Goal: Task Accomplishment & Management: Manage account settings

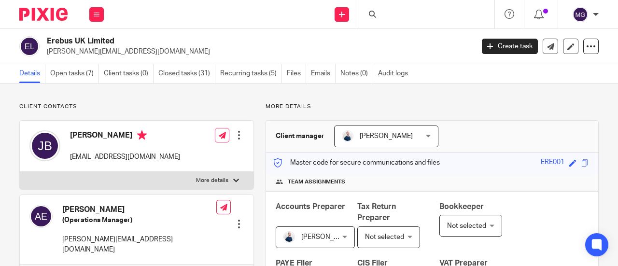
click at [421, 14] on div at bounding box center [426, 14] width 135 height 28
click at [414, 17] on input "Search" at bounding box center [422, 16] width 87 height 9
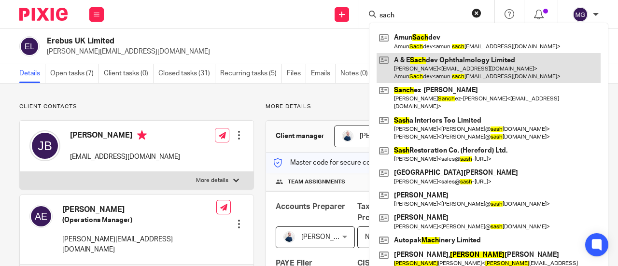
type input "sach"
click at [425, 61] on link at bounding box center [489, 68] width 224 height 30
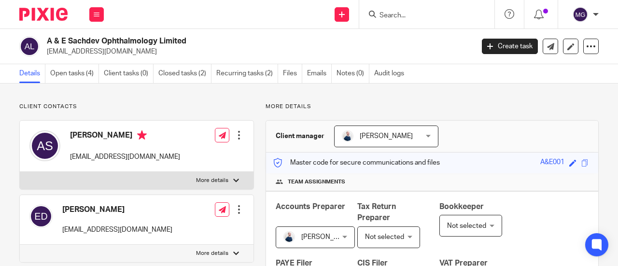
drag, startPoint x: 189, startPoint y: 41, endPoint x: 44, endPoint y: 41, distance: 144.9
click at [44, 41] on div "A & E Sachdev Ophthalmology Limited [EMAIL_ADDRESS][DOMAIN_NAME]" at bounding box center [243, 46] width 448 height 20
copy h2 "A & E Sachdev Ophthalmology Limited"
click at [260, 39] on h2 "A & E Sachdev Ophthalmology Limited" at bounding box center [215, 41] width 337 height 10
click at [233, 179] on div at bounding box center [236, 181] width 6 height 6
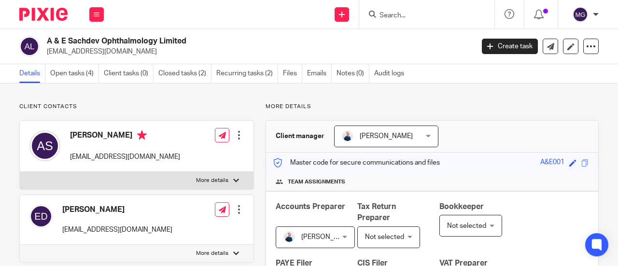
click at [20, 172] on input "More details" at bounding box center [19, 171] width 0 height 0
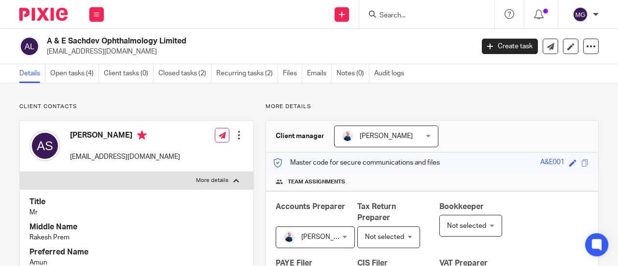
click at [233, 179] on div at bounding box center [236, 181] width 6 height 6
click at [20, 172] on input "More details" at bounding box center [19, 171] width 0 height 0
checkbox input "false"
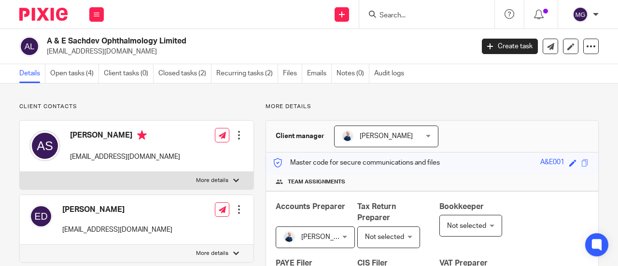
drag, startPoint x: 142, startPoint y: 54, endPoint x: 45, endPoint y: 56, distance: 96.6
click at [47, 55] on p "amun.sachdev@doctors.org.uk" at bounding box center [257, 52] width 421 height 10
copy p "amun.sachdev@doctors.org.uk"
click at [456, 15] on input "Search" at bounding box center [422, 16] width 87 height 9
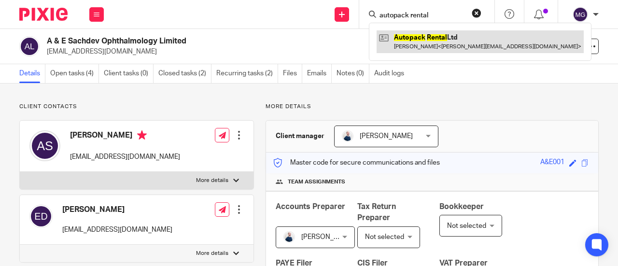
type input "autopack rental"
click at [418, 41] on link at bounding box center [480, 41] width 207 height 22
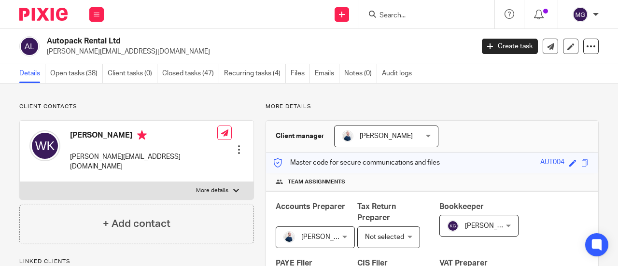
drag, startPoint x: 122, startPoint y: 43, endPoint x: 48, endPoint y: 43, distance: 73.4
click at [48, 43] on h2 "Autopack Rental Ltd" at bounding box center [215, 41] width 337 height 10
copy h2 "Autopack Rental Ltd"
click at [427, 17] on input "Search" at bounding box center [422, 16] width 87 height 9
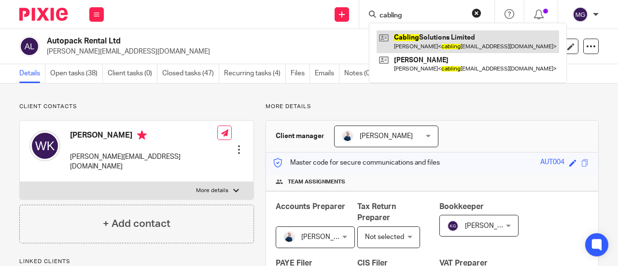
type input "cabling"
click at [422, 38] on link at bounding box center [468, 41] width 183 height 22
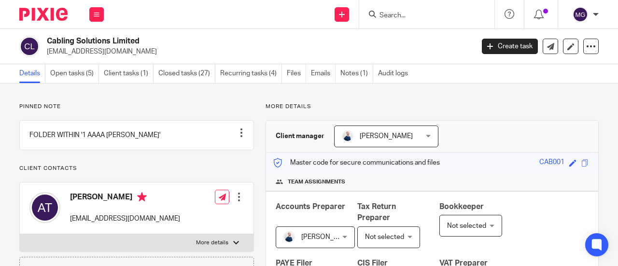
drag, startPoint x: 143, startPoint y: 43, endPoint x: 46, endPoint y: 43, distance: 96.6
click at [47, 43] on h2 "Cabling Solutions Limited" at bounding box center [215, 41] width 337 height 10
copy h2 "Cabling Solutions Limited"
click at [431, 13] on input "Search" at bounding box center [422, 16] width 87 height 9
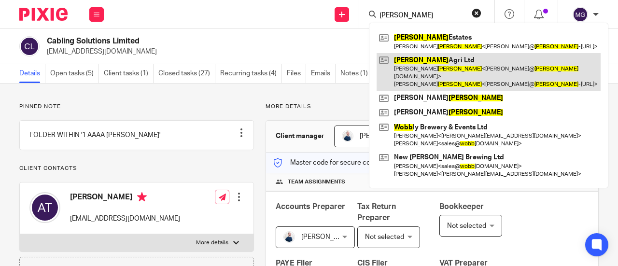
type input "cobb"
click at [413, 59] on link at bounding box center [489, 72] width 224 height 38
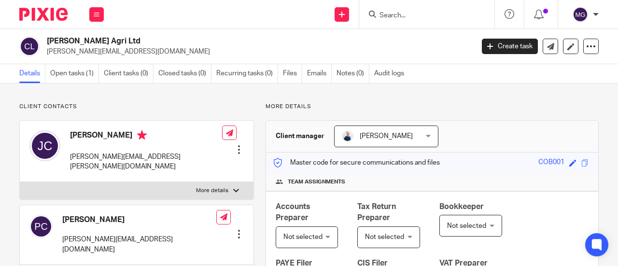
drag, startPoint x: 100, startPoint y: 41, endPoint x: 46, endPoint y: 41, distance: 53.1
click at [46, 41] on div "[PERSON_NAME] Agri Ltd [PERSON_NAME][EMAIL_ADDRESS][DOMAIN_NAME]" at bounding box center [243, 46] width 448 height 20
copy h2 "[PERSON_NAME] Agri Ltd"
click at [427, 11] on form at bounding box center [430, 14] width 103 height 12
click at [438, 14] on input "Search" at bounding box center [422, 16] width 87 height 9
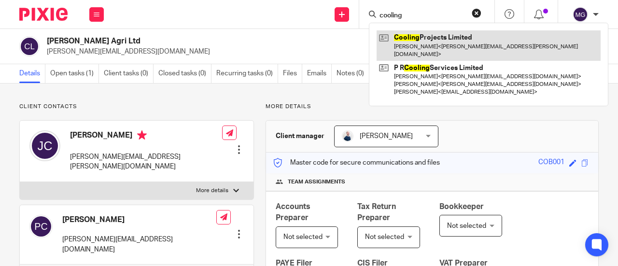
type input "cooling"
click at [418, 38] on link at bounding box center [489, 45] width 224 height 30
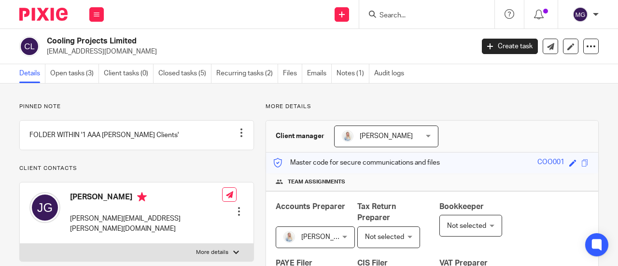
drag, startPoint x: 140, startPoint y: 41, endPoint x: 43, endPoint y: 34, distance: 97.8
click at [44, 41] on div "Cooling Projects Limited [EMAIL_ADDRESS][DOMAIN_NAME]" at bounding box center [243, 46] width 448 height 20
copy h2 "Cooling Projects Limited"
click at [439, 19] on input "Search" at bounding box center [422, 16] width 87 height 9
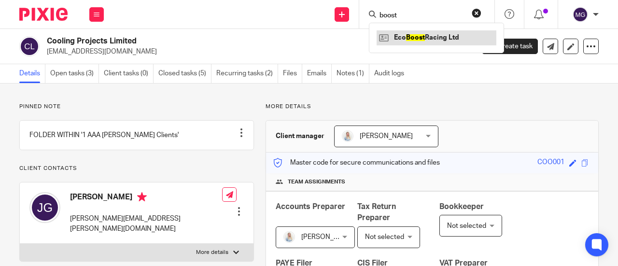
type input "boost"
click at [426, 39] on link at bounding box center [437, 37] width 120 height 14
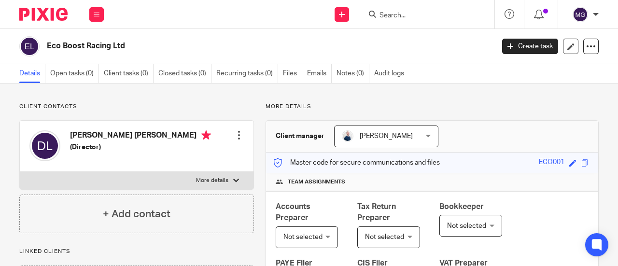
drag, startPoint x: 135, startPoint y: 46, endPoint x: 43, endPoint y: 54, distance: 93.1
click at [46, 53] on div "Eco Boost Racing Ltd" at bounding box center [253, 46] width 469 height 20
copy h2 "Eco Boost Racing Ltd"
click at [419, 13] on input "Search" at bounding box center [422, 16] width 87 height 9
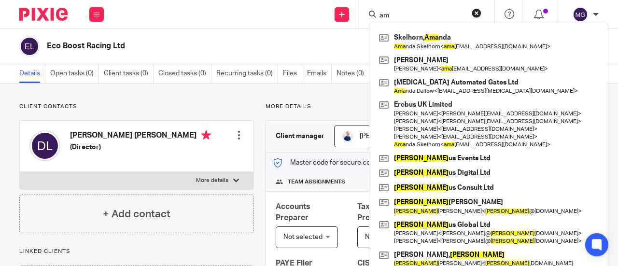
type input "a"
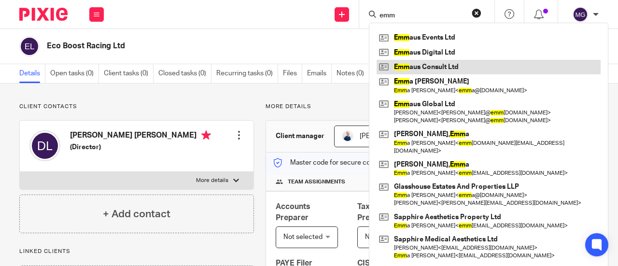
type input "emm"
click at [417, 67] on link at bounding box center [489, 67] width 224 height 14
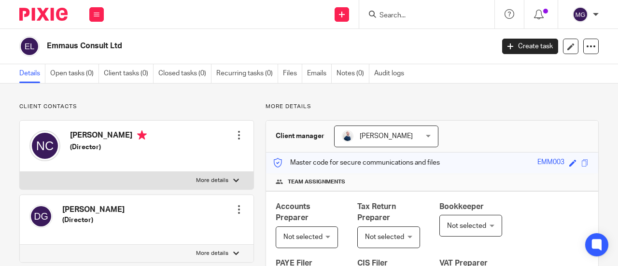
click at [432, 16] on input "Search" at bounding box center [422, 16] width 87 height 9
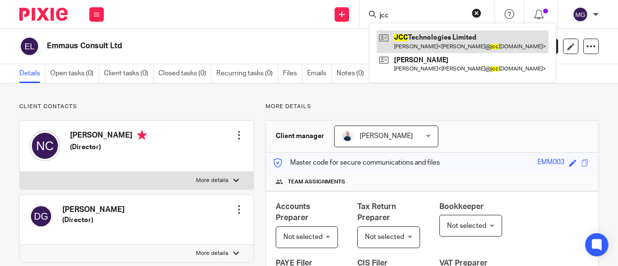
type input "jcc"
click at [435, 38] on link at bounding box center [463, 41] width 172 height 22
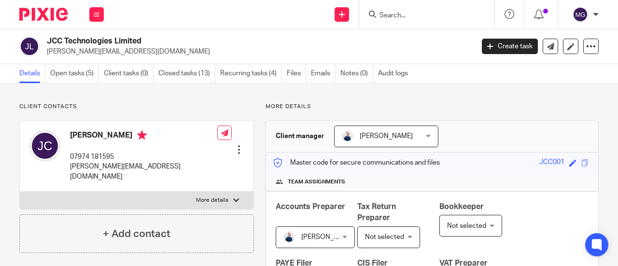
drag, startPoint x: 150, startPoint y: 43, endPoint x: 43, endPoint y: 43, distance: 106.8
click at [43, 43] on div "JCC Technologies Limited [PERSON_NAME][EMAIL_ADDRESS][DOMAIN_NAME]" at bounding box center [243, 46] width 448 height 20
copy h2 "JCC Technologies Limited"
click at [441, 15] on input "Search" at bounding box center [422, 16] width 87 height 9
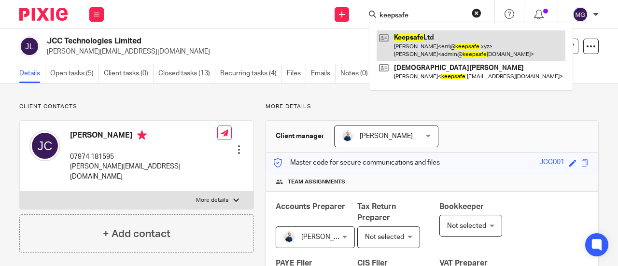
type input "keepsafe"
click at [422, 38] on link at bounding box center [471, 45] width 189 height 30
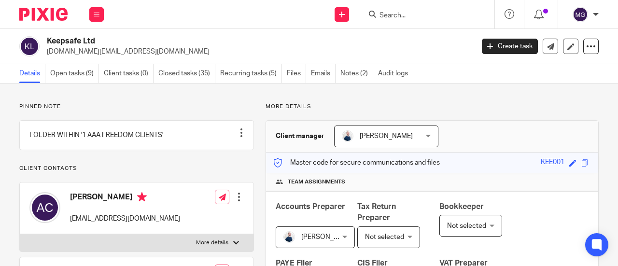
drag, startPoint x: 99, startPoint y: 41, endPoint x: 47, endPoint y: 42, distance: 51.2
click at [47, 42] on h2 "Keepsafe Ltd" at bounding box center [215, 41] width 337 height 10
copy h2 "Keepsafe Ltd"
click at [404, 14] on input "Search" at bounding box center [422, 16] width 87 height 9
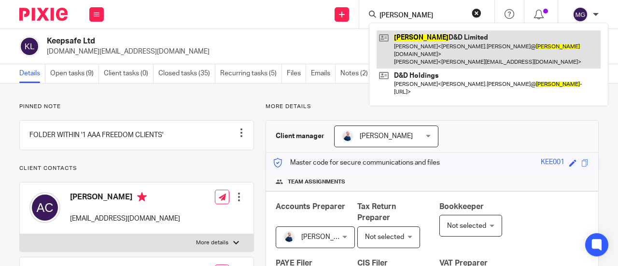
type input "kristal"
click at [431, 34] on link at bounding box center [489, 49] width 224 height 38
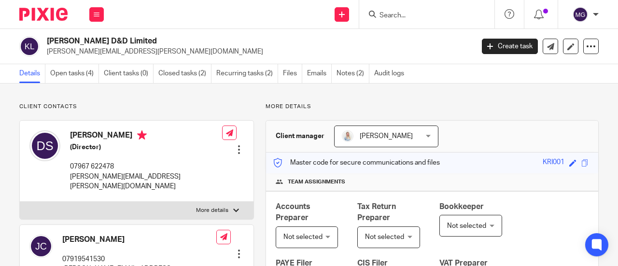
drag, startPoint x: 122, startPoint y: 39, endPoint x: 47, endPoint y: 38, distance: 75.4
click at [47, 38] on h2 "Kristal D&D Limited" at bounding box center [215, 41] width 337 height 10
copy h2 "Kristal D&D Limited"
click at [413, 20] on div at bounding box center [426, 14] width 135 height 28
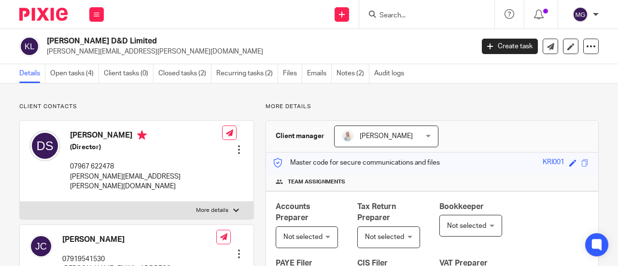
click at [418, 12] on input "Search" at bounding box center [422, 16] width 87 height 9
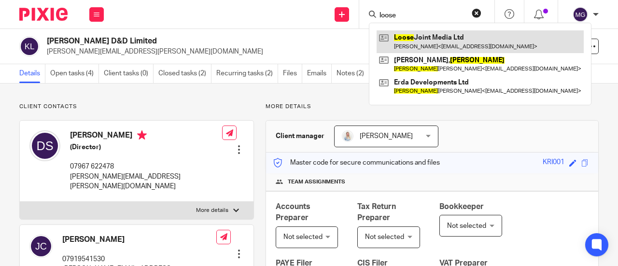
type input "loose"
click at [408, 36] on link at bounding box center [480, 41] width 207 height 22
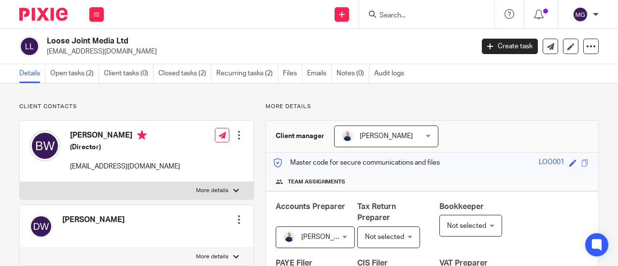
drag, startPoint x: 130, startPoint y: 42, endPoint x: 35, endPoint y: 42, distance: 95.6
click at [35, 42] on div "Loose Joint Media Ltd [EMAIL_ADDRESS][DOMAIN_NAME]" at bounding box center [243, 46] width 448 height 20
copy div "Loose Joint Media Ltd"
click at [426, 16] on input "Search" at bounding box center [422, 16] width 87 height 9
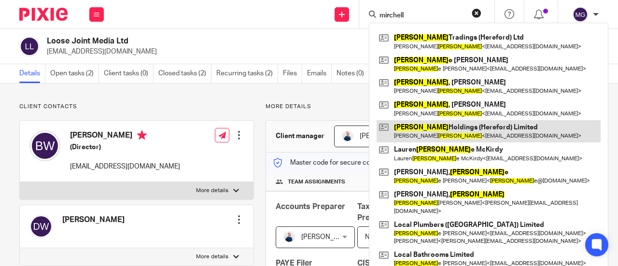
type input "mirchell"
click at [427, 130] on link at bounding box center [489, 131] width 224 height 22
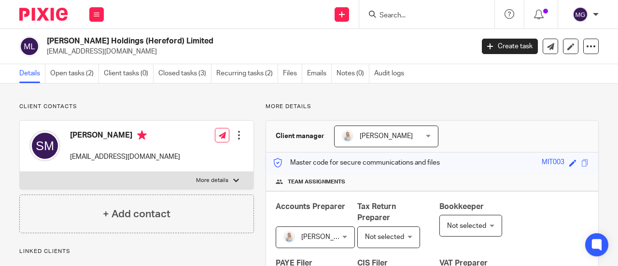
drag, startPoint x: 183, startPoint y: 40, endPoint x: 41, endPoint y: 43, distance: 142.5
click at [44, 44] on div "Mitchell Holdings (Hereford) Limited sevmitchell@googlemail.com" at bounding box center [243, 46] width 448 height 20
copy h2 "Mitchell Holdings (Hereford) Limited"
click at [396, 14] on input "Search" at bounding box center [422, 16] width 87 height 9
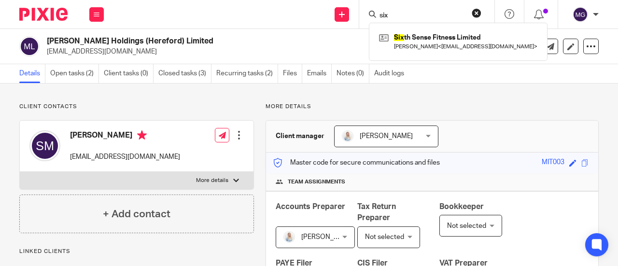
type input "six"
click at [416, 29] on div "Six th Sense Fitness Limited Jeremy Wheadon < swede10@hotmail.co.uk >" at bounding box center [458, 42] width 179 height 38
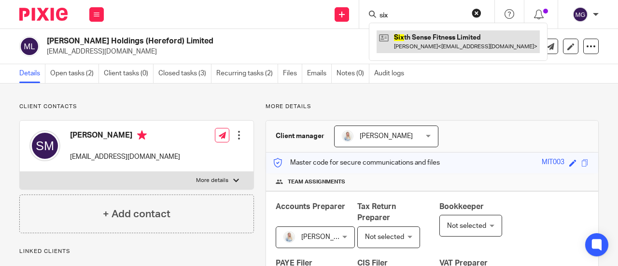
click at [411, 39] on link at bounding box center [458, 41] width 163 height 22
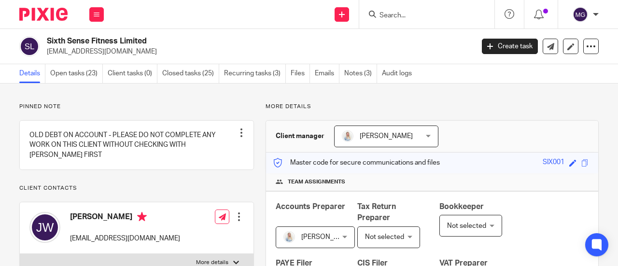
drag, startPoint x: 156, startPoint y: 41, endPoint x: 40, endPoint y: 42, distance: 116.4
click at [43, 42] on div "Sixth Sense Fitness Limited swede10@hotmail.co.uk" at bounding box center [243, 46] width 448 height 20
copy div "Sixth Sense Fitness Limited"
click at [404, 18] on input "Search" at bounding box center [422, 16] width 87 height 9
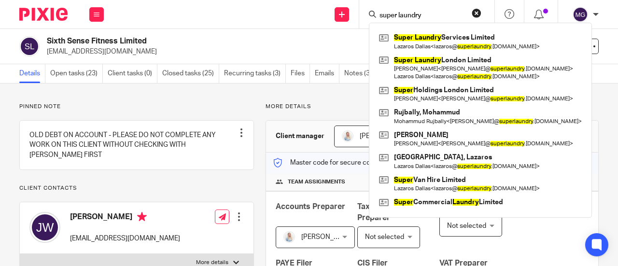
type input "super laundry"
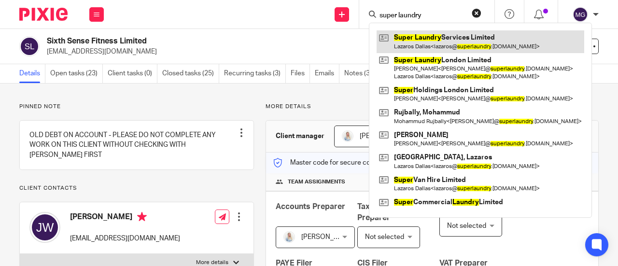
click at [409, 34] on link at bounding box center [481, 41] width 208 height 22
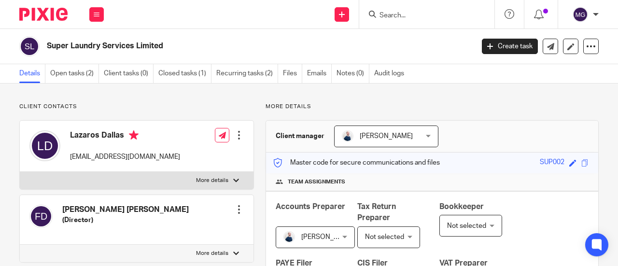
drag, startPoint x: 167, startPoint y: 48, endPoint x: 45, endPoint y: 50, distance: 121.3
click at [43, 49] on div "Super Laundry Services Limited" at bounding box center [243, 46] width 448 height 20
copy h2 "Super Laundry Services Limited"
click at [412, 16] on input "Search" at bounding box center [422, 16] width 87 height 9
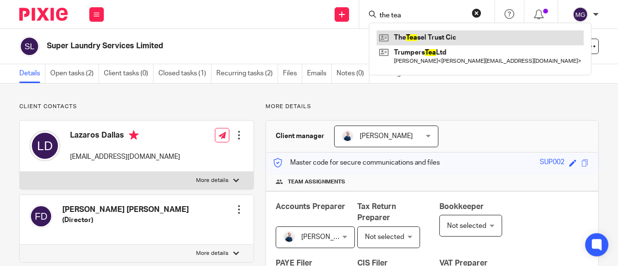
type input "the tea"
click at [410, 36] on link at bounding box center [480, 37] width 207 height 14
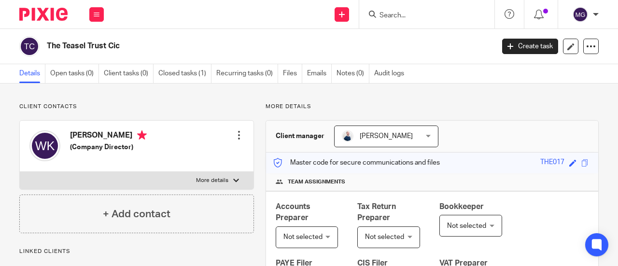
drag, startPoint x: 127, startPoint y: 46, endPoint x: 50, endPoint y: 45, distance: 76.3
click at [48, 46] on h2 "The Teasel Trust Cic" at bounding box center [223, 46] width 353 height 10
copy h2 "The Teasel Trust Cic"
click at [439, 16] on input "Search" at bounding box center [422, 16] width 87 height 9
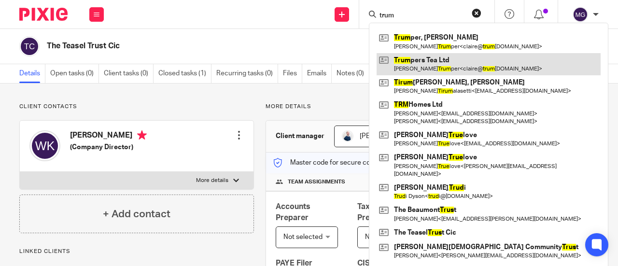
type input "trum"
click at [424, 62] on link at bounding box center [489, 64] width 224 height 22
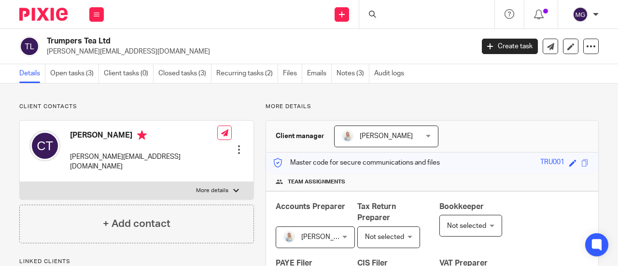
click at [221, 43] on h2 "Trumpers Tea Ltd" at bounding box center [215, 41] width 337 height 10
click at [413, 14] on input "Search" at bounding box center [422, 16] width 87 height 9
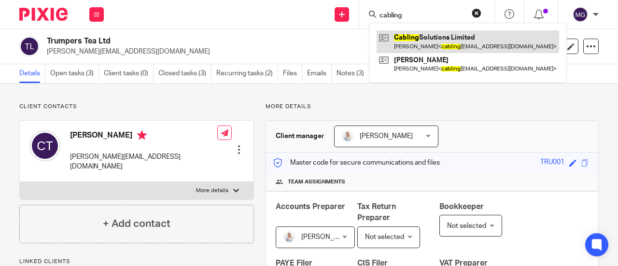
type input "cabling"
click at [432, 40] on link at bounding box center [468, 41] width 183 height 22
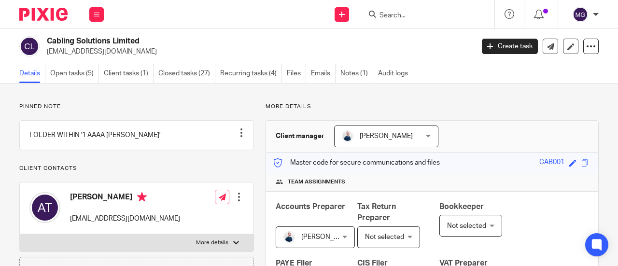
click at [426, 17] on input "Search" at bounding box center [422, 16] width 87 height 9
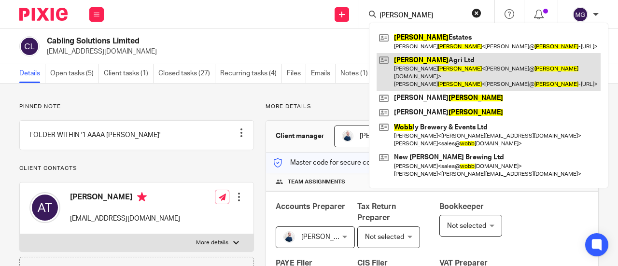
type input "cobb"
click at [419, 57] on link at bounding box center [489, 72] width 224 height 38
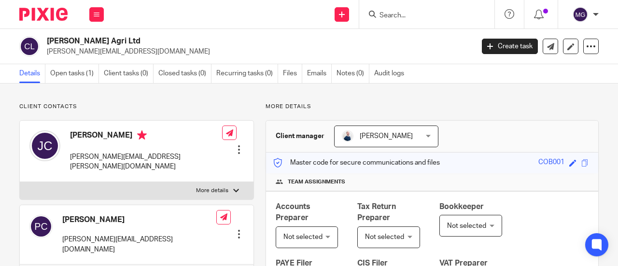
drag, startPoint x: 104, startPoint y: 43, endPoint x: 43, endPoint y: 41, distance: 61.8
click at [43, 41] on div "[PERSON_NAME] Agri Ltd [PERSON_NAME][EMAIL_ADDRESS][DOMAIN_NAME]" at bounding box center [243, 46] width 448 height 20
copy div "[PERSON_NAME] Agri Ltd"
click at [420, 14] on input "Search" at bounding box center [422, 16] width 87 height 9
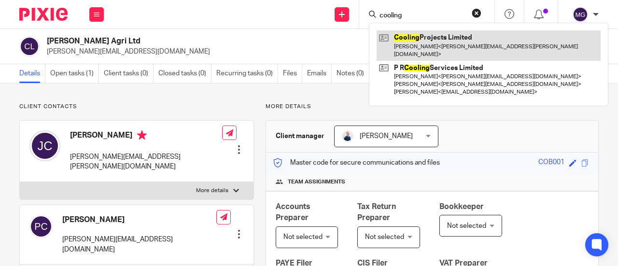
type input "cooling"
click at [428, 40] on link at bounding box center [489, 45] width 224 height 30
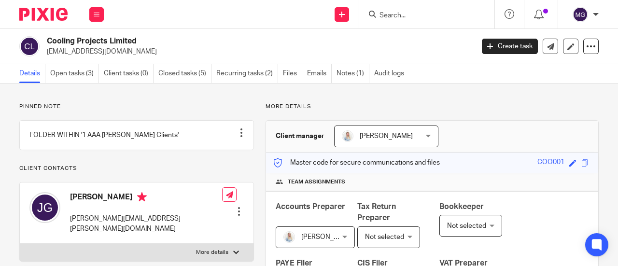
click at [431, 13] on input "Search" at bounding box center [422, 16] width 87 height 9
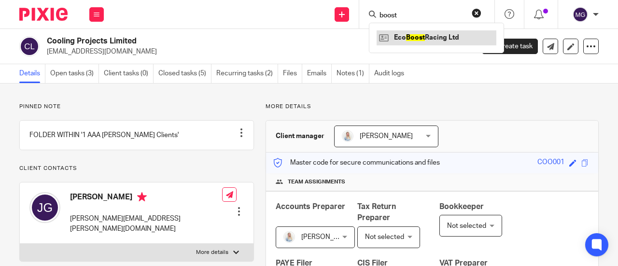
type input "boost"
click at [409, 39] on link at bounding box center [437, 37] width 120 height 14
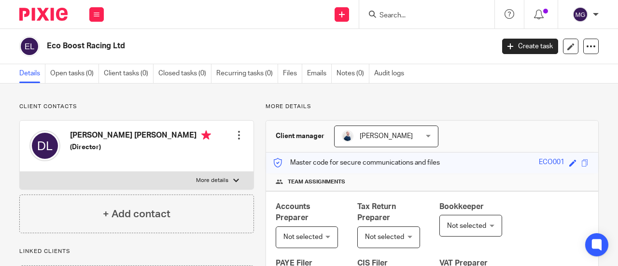
drag, startPoint x: 124, startPoint y: 46, endPoint x: 45, endPoint y: 49, distance: 78.8
click at [45, 49] on div "Eco Boost Racing Ltd" at bounding box center [253, 46] width 469 height 20
copy h2 "Eco Boost Racing Ltd"
click at [425, 16] on input "Search" at bounding box center [422, 16] width 87 height 9
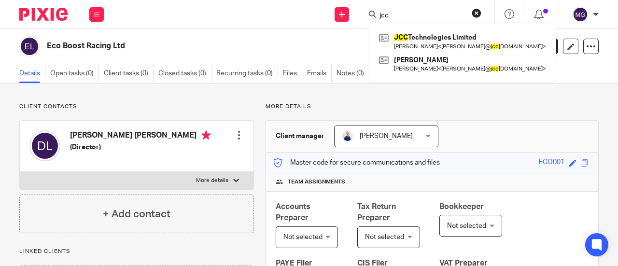
type input "jcc"
click at [424, 29] on div "JCC Technologies Limited Jonathan Christopher < jon@ jcc technologies.co.uk > J…" at bounding box center [462, 53] width 187 height 60
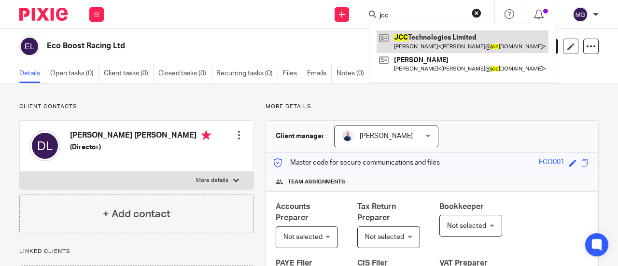
click at [452, 39] on link at bounding box center [463, 41] width 172 height 22
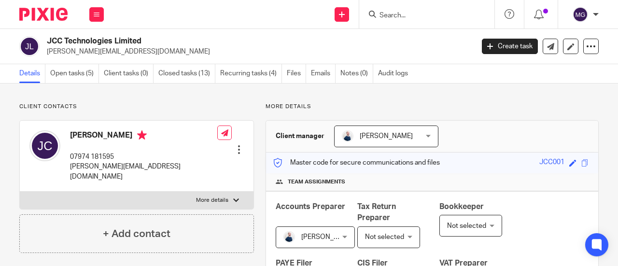
drag, startPoint x: 148, startPoint y: 41, endPoint x: 43, endPoint y: 39, distance: 104.8
click at [43, 39] on div "JCC Technologies Limited jon@jcctechnologies.co.uk" at bounding box center [243, 46] width 448 height 20
copy h2 "JCC Technologies Limited"
click at [395, 13] on input "Search" at bounding box center [422, 16] width 87 height 9
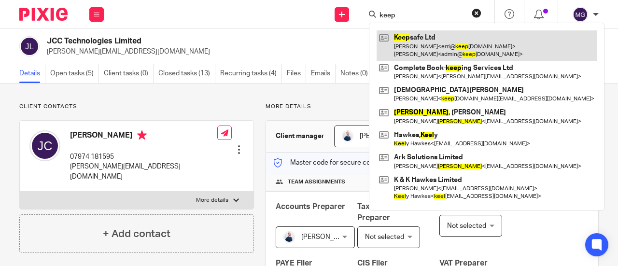
type input "keep"
click at [435, 34] on link at bounding box center [487, 45] width 220 height 30
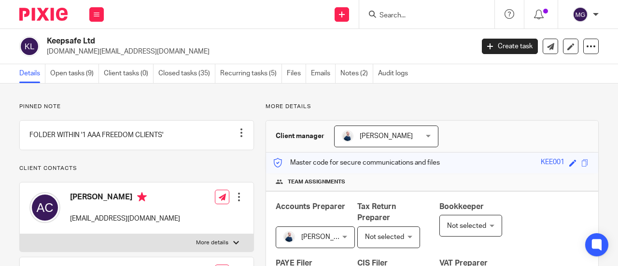
drag, startPoint x: 394, startPoint y: 16, endPoint x: 392, endPoint y: 22, distance: 5.7
click at [395, 18] on input "Search" at bounding box center [422, 16] width 87 height 9
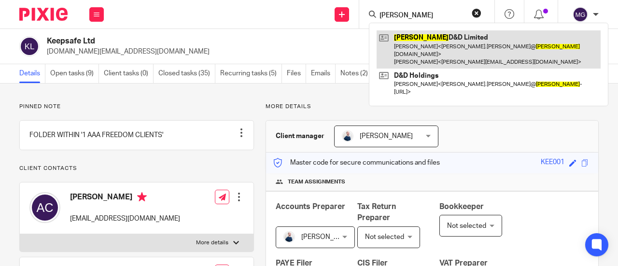
type input "[PERSON_NAME]"
click at [426, 34] on link at bounding box center [489, 49] width 224 height 38
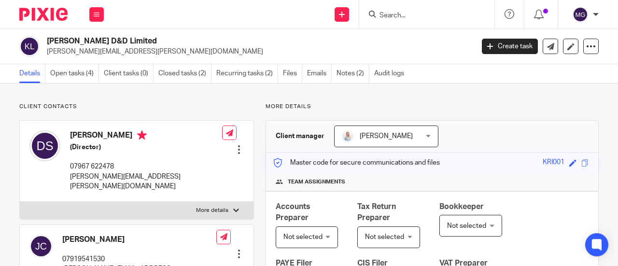
drag, startPoint x: 121, startPoint y: 38, endPoint x: 44, endPoint y: 42, distance: 76.9
click at [44, 41] on div "Kristal D&D Limited duane.sanger@kristaldd.co.uk" at bounding box center [243, 46] width 448 height 20
copy h2 "Kristal D&D Limited"
click at [408, 10] on form at bounding box center [430, 14] width 103 height 12
click at [422, 11] on form at bounding box center [430, 14] width 103 height 12
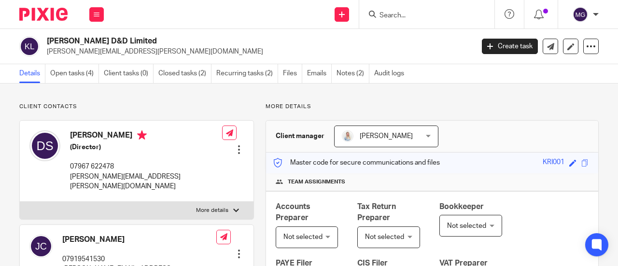
click at [415, 13] on input "Search" at bounding box center [422, 16] width 87 height 9
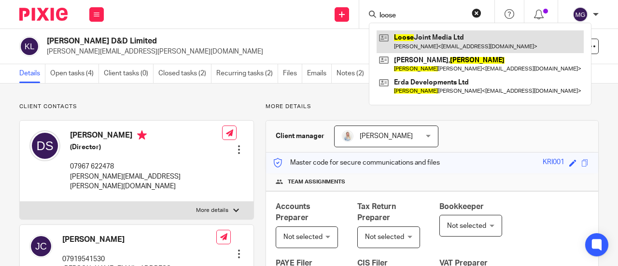
type input "loose"
click at [423, 41] on link at bounding box center [480, 41] width 207 height 22
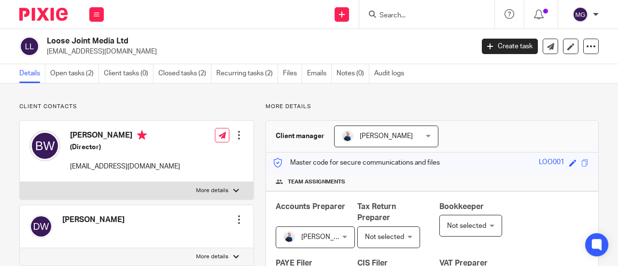
drag, startPoint x: 134, startPoint y: 37, endPoint x: 46, endPoint y: 42, distance: 88.6
click at [46, 42] on div "Loose Joint Media Ltd ben@clearview-ind.com" at bounding box center [243, 46] width 448 height 20
copy h2 "Loose Joint Media Ltd"
click at [399, 18] on input "Search" at bounding box center [422, 16] width 87 height 9
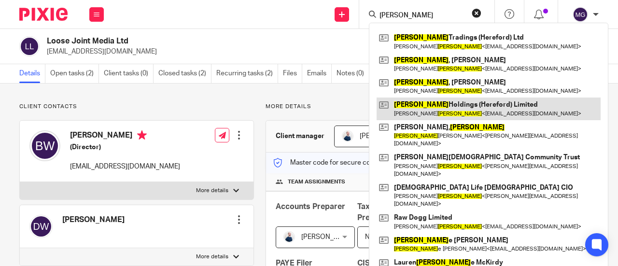
type input "mitchell"
click at [414, 105] on link at bounding box center [489, 109] width 224 height 22
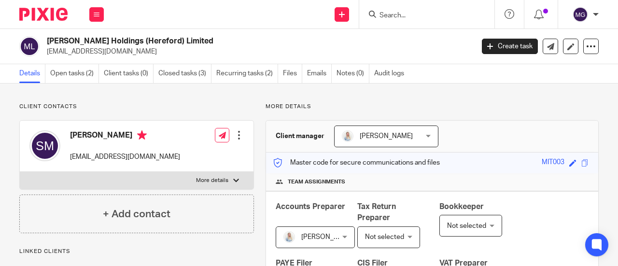
drag, startPoint x: 183, startPoint y: 43, endPoint x: 46, endPoint y: 43, distance: 136.2
click at [47, 43] on h2 "[PERSON_NAME] Holdings (Hereford) Limited" at bounding box center [215, 41] width 337 height 10
copy h2 "[PERSON_NAME] Holdings (Hereford) Limited"
click at [387, 11] on form at bounding box center [430, 14] width 103 height 12
click at [393, 12] on input "Search" at bounding box center [422, 16] width 87 height 9
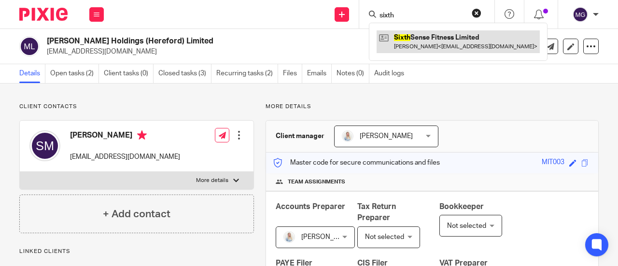
type input "sixth"
click at [405, 40] on link at bounding box center [458, 41] width 163 height 22
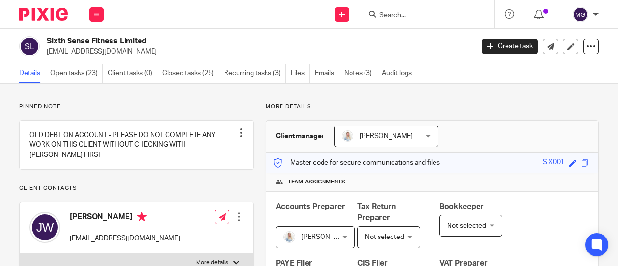
drag, startPoint x: 154, startPoint y: 42, endPoint x: 46, endPoint y: 43, distance: 107.2
click at [46, 43] on div "Sixth Sense Fitness Limited swede10@hotmail.co.uk" at bounding box center [243, 46] width 448 height 20
copy h2 "Sixth Sense Fitness Limited"
click at [404, 17] on input "Search" at bounding box center [422, 16] width 87 height 9
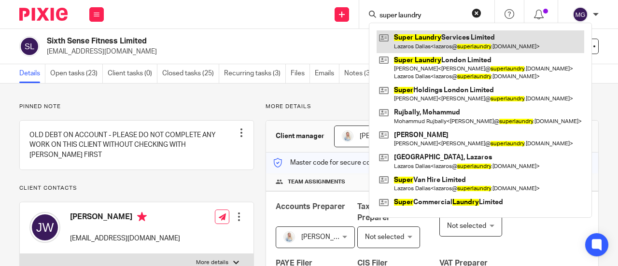
type input "super laundry"
click at [431, 34] on link at bounding box center [481, 41] width 208 height 22
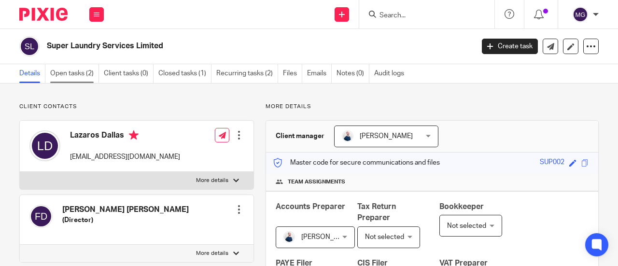
drag, startPoint x: 174, startPoint y: 45, endPoint x: 62, endPoint y: 68, distance: 114.7
click at [48, 50] on h2 "Super Laundry Services Limited" at bounding box center [215, 46] width 337 height 10
copy h2 "Super Laundry Services Limited"
click at [400, 16] on input "Search" at bounding box center [422, 16] width 87 height 9
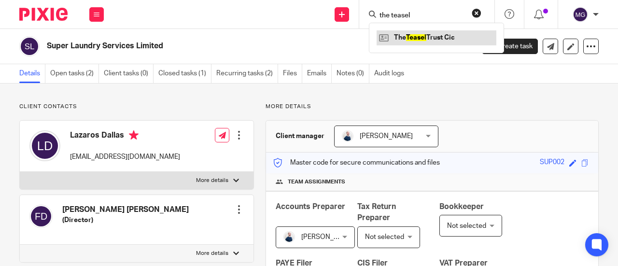
type input "the teasel"
click at [408, 35] on link at bounding box center [437, 37] width 120 height 14
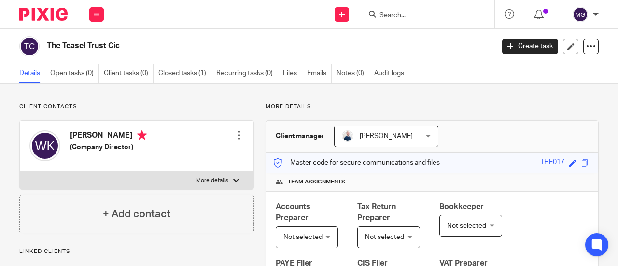
drag, startPoint x: 124, startPoint y: 46, endPoint x: 48, endPoint y: 44, distance: 75.4
click at [48, 44] on h2 "The Teasel Trust Cic" at bounding box center [223, 46] width 353 height 10
copy h2 "The Teasel Trust Cic"
drag, startPoint x: 69, startPoint y: 135, endPoint x: 76, endPoint y: 135, distance: 7.7
click at [76, 135] on div "Wayne Gary Kedward (Company Director)" at bounding box center [87, 146] width 117 height 41
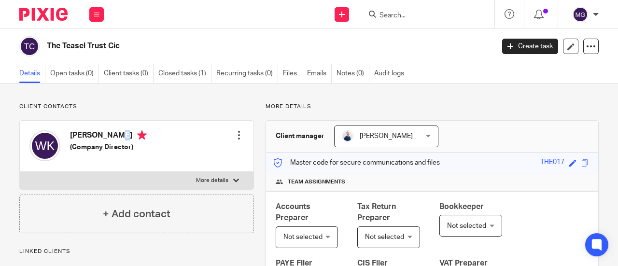
drag, startPoint x: 148, startPoint y: 135, endPoint x: 70, endPoint y: 135, distance: 78.3
click at [70, 135] on h4 "[PERSON_NAME]" at bounding box center [108, 136] width 77 height 12
copy h4 "[PERSON_NAME]"
drag, startPoint x: 126, startPoint y: 42, endPoint x: 40, endPoint y: 48, distance: 86.2
click at [43, 43] on div "The Teasel Trust Cic" at bounding box center [253, 46] width 469 height 20
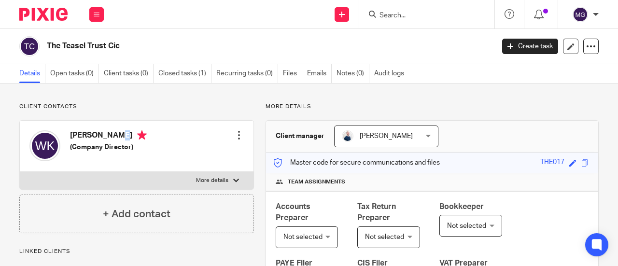
copy div "The Teasel Trust Cic"
click at [586, 45] on icon at bounding box center [591, 47] width 10 height 10
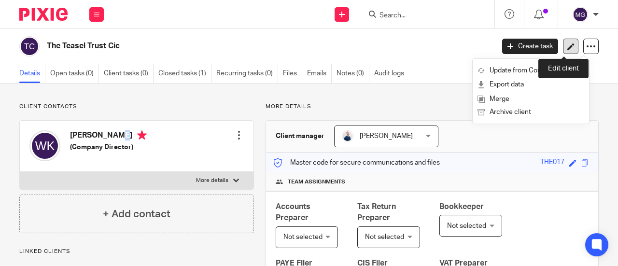
click at [568, 46] on icon at bounding box center [571, 46] width 7 height 7
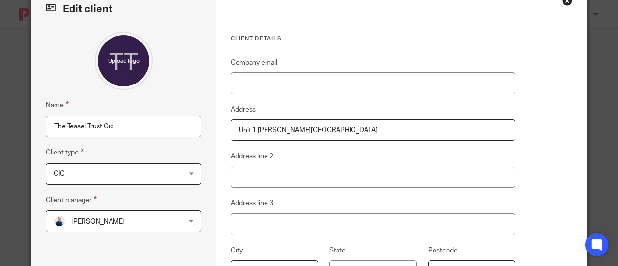
scroll to position [48, 0]
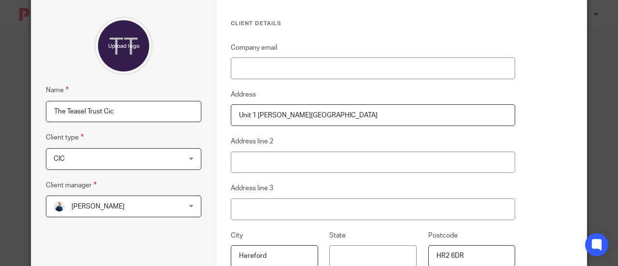
click at [119, 41] on input "file" at bounding box center [124, 46] width 58 height 58
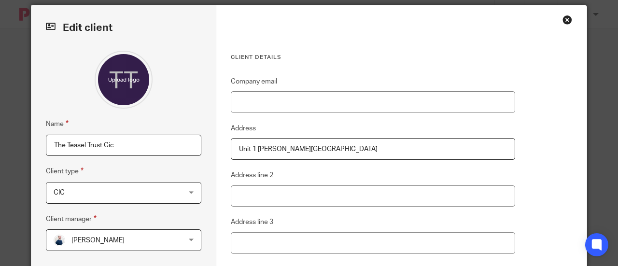
scroll to position [0, 0]
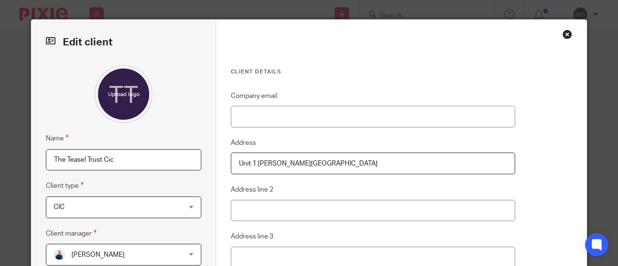
click at [55, 40] on h2 "Edit client" at bounding box center [124, 42] width 156 height 16
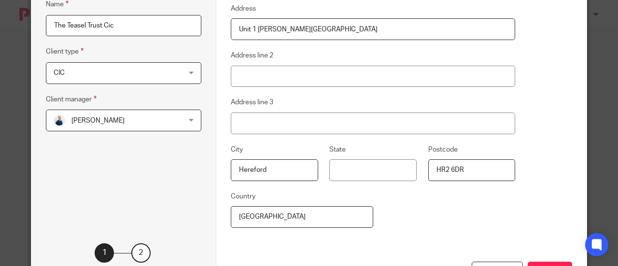
scroll to position [184, 0]
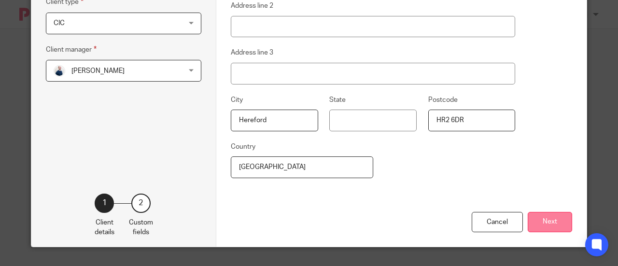
click at [548, 225] on button "Next" at bounding box center [550, 222] width 44 height 21
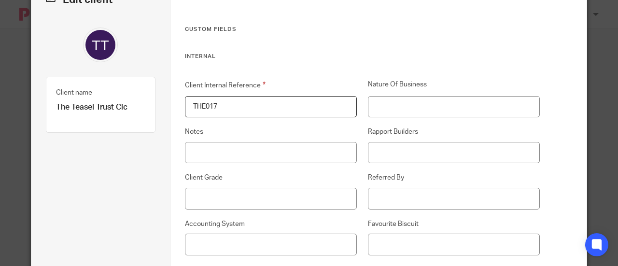
scroll to position [97, 0]
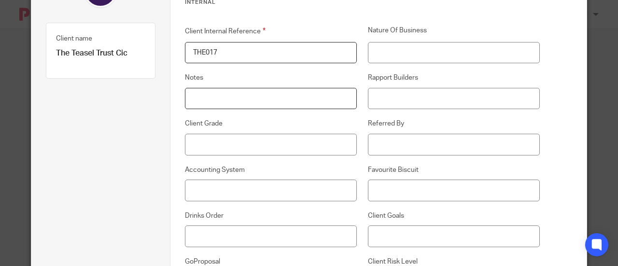
click at [214, 97] on input "Notes" at bounding box center [271, 99] width 172 height 22
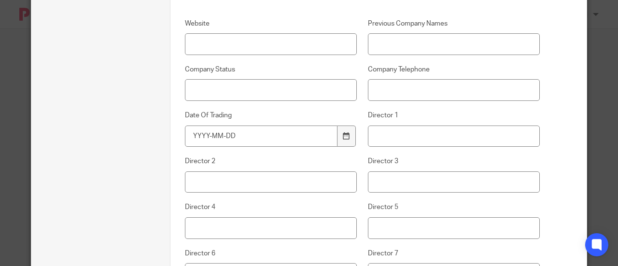
scroll to position [435, 0]
type input "Autopack Group Folder"
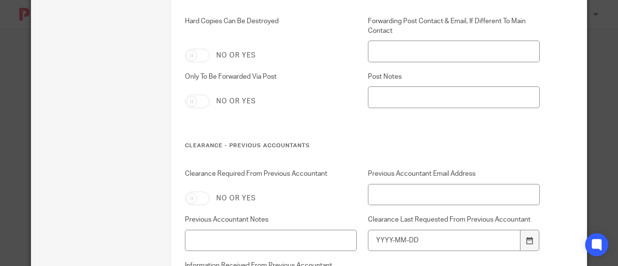
scroll to position [3610, 0]
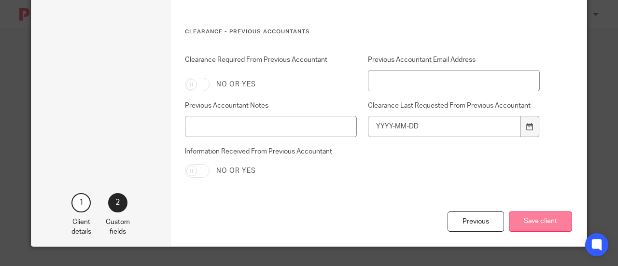
click at [530, 219] on button "Save client" at bounding box center [540, 222] width 63 height 21
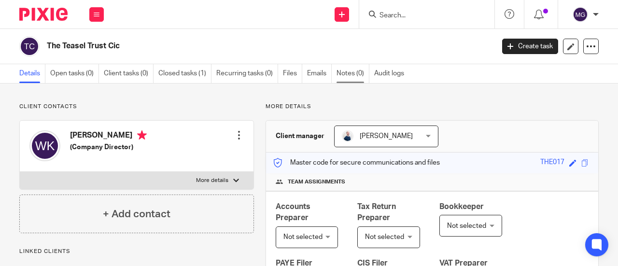
click at [343, 71] on link "Notes (0)" at bounding box center [353, 73] width 33 height 19
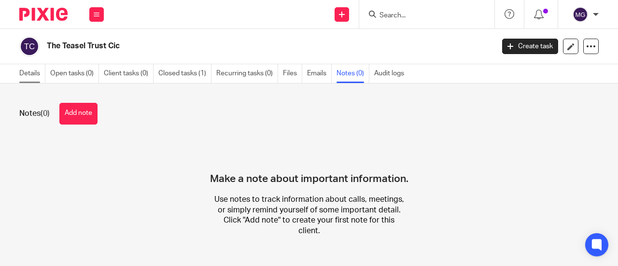
click at [34, 72] on link "Details" at bounding box center [32, 73] width 26 height 19
